Goal: Find specific page/section: Find specific page/section

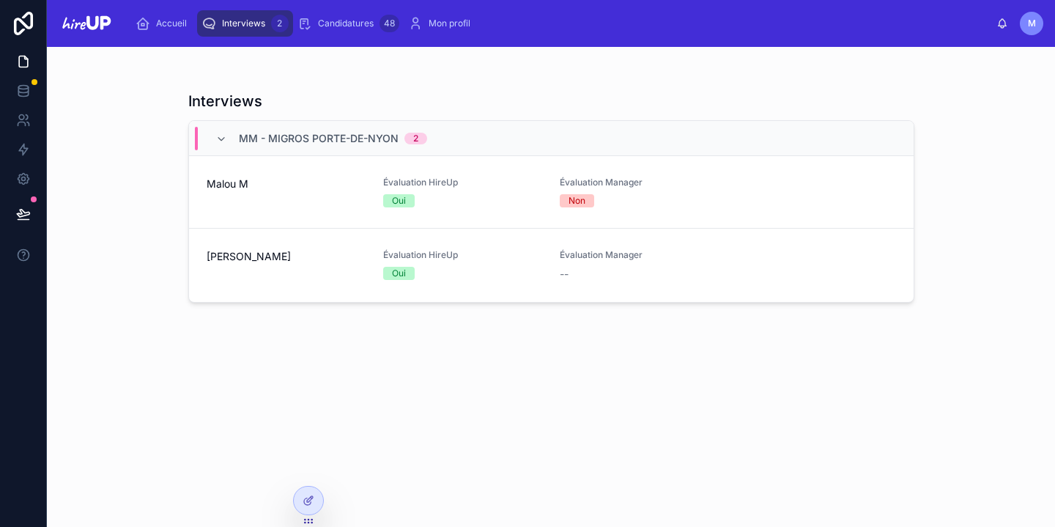
click at [266, 264] on div "[PERSON_NAME]" at bounding box center [286, 265] width 159 height 32
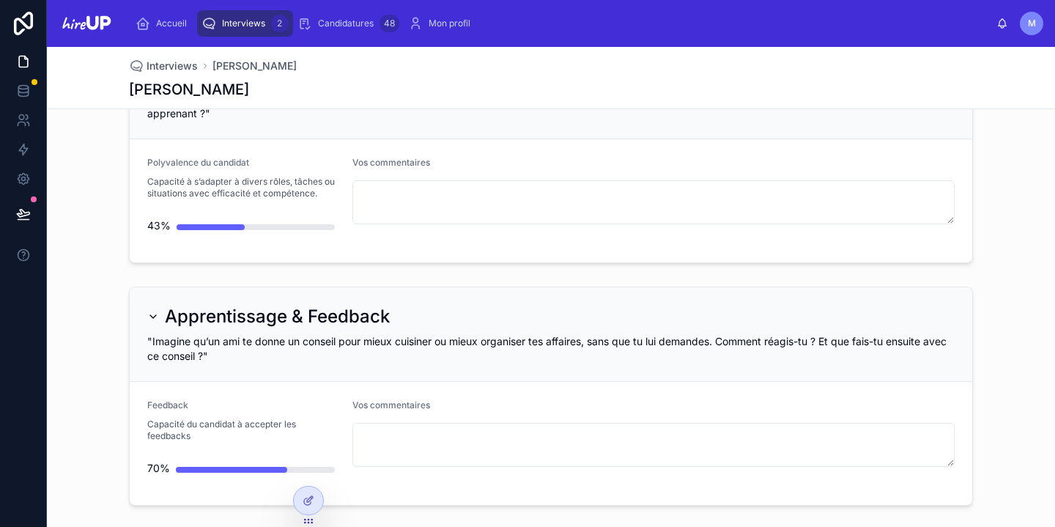
scroll to position [4241, 0]
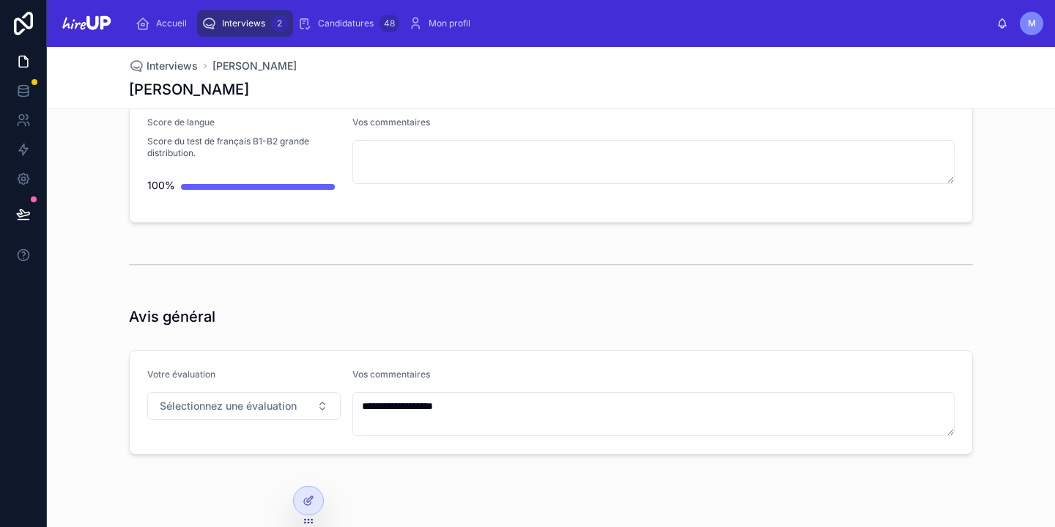
click at [245, 21] on span "Interviews" at bounding box center [243, 24] width 43 height 12
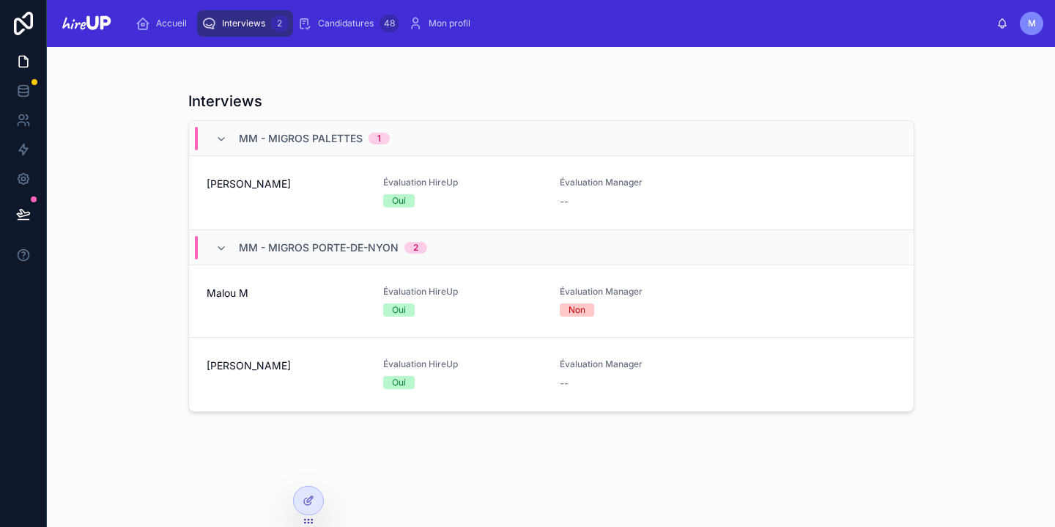
click at [234, 193] on div "[PERSON_NAME]" at bounding box center [286, 193] width 159 height 32
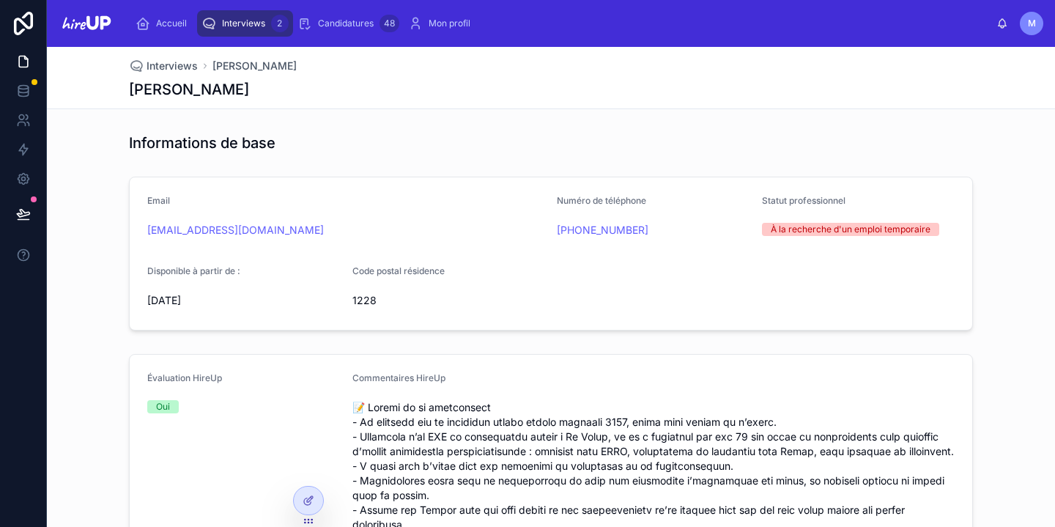
click at [242, 28] on span "Interviews" at bounding box center [243, 24] width 43 height 12
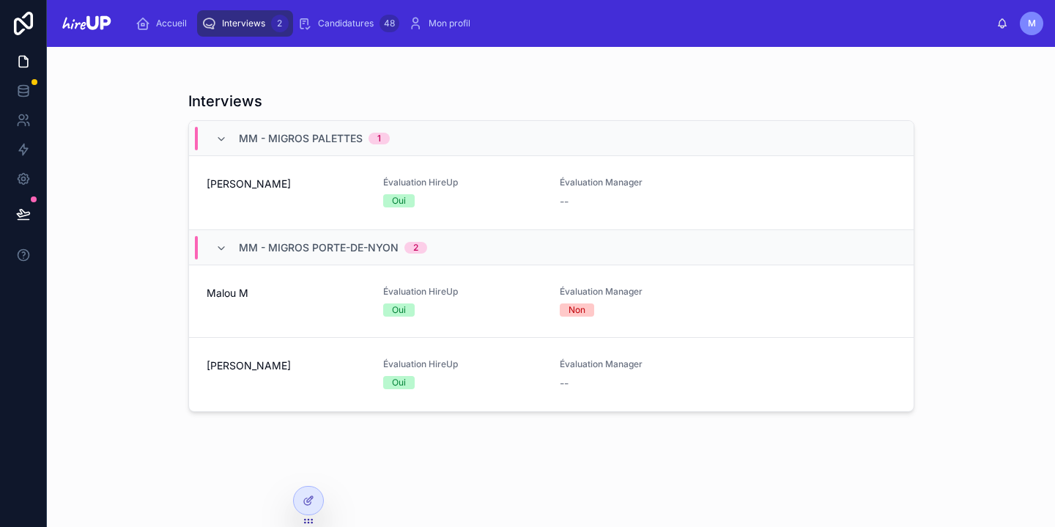
click at [276, 384] on div "[PERSON_NAME]" at bounding box center [286, 374] width 159 height 32
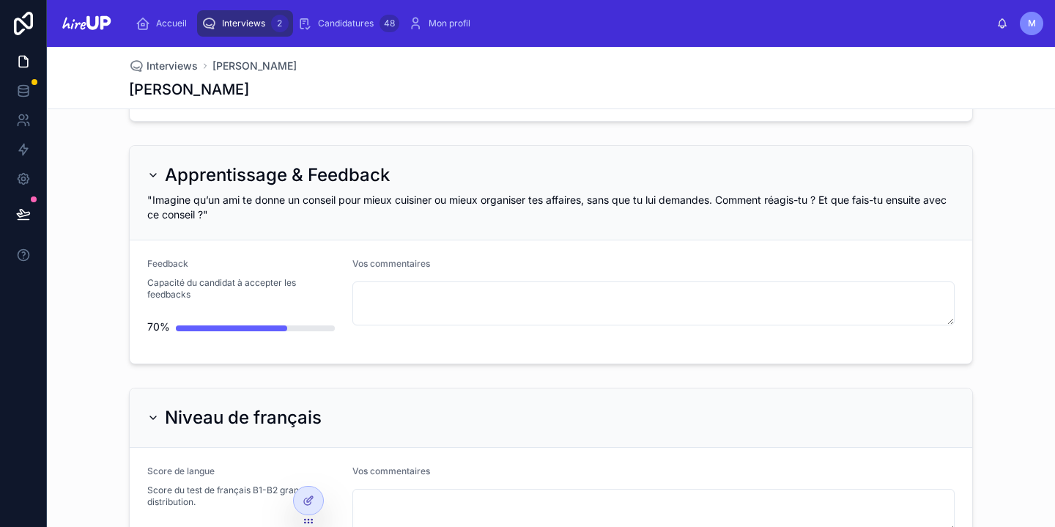
scroll to position [4241, 0]
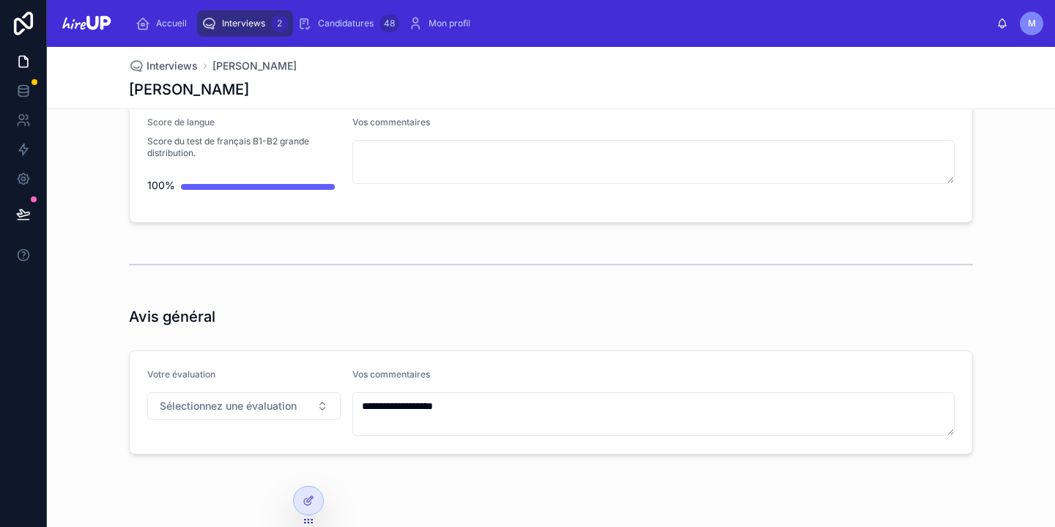
click at [245, 26] on span "Interviews" at bounding box center [243, 24] width 43 height 12
